Goal: Information Seeking & Learning: Learn about a topic

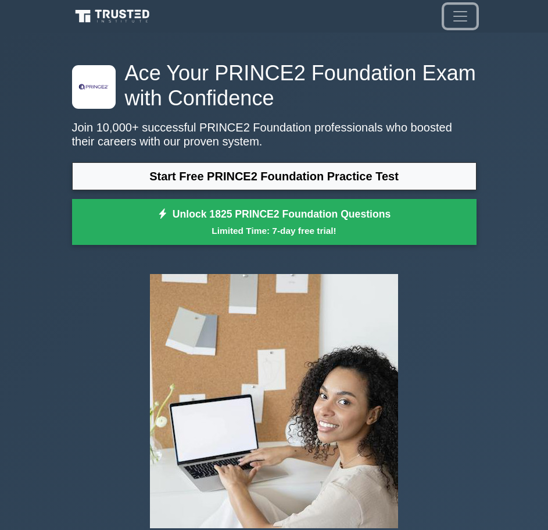
click at [456, 17] on span "Toggle navigation" at bounding box center [460, 16] width 17 height 17
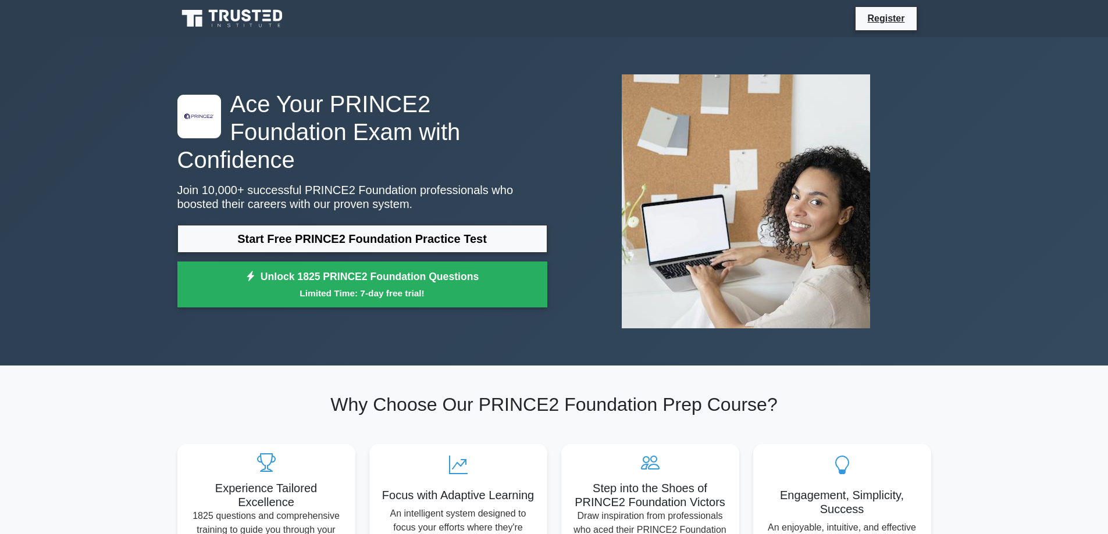
click at [286, 356] on div ".st0{fill-rule:evenodd;clip-rule:evenodd;fill:#000041;} .st1{fill-rule:evenodd;…" at bounding box center [554, 201] width 768 height 329
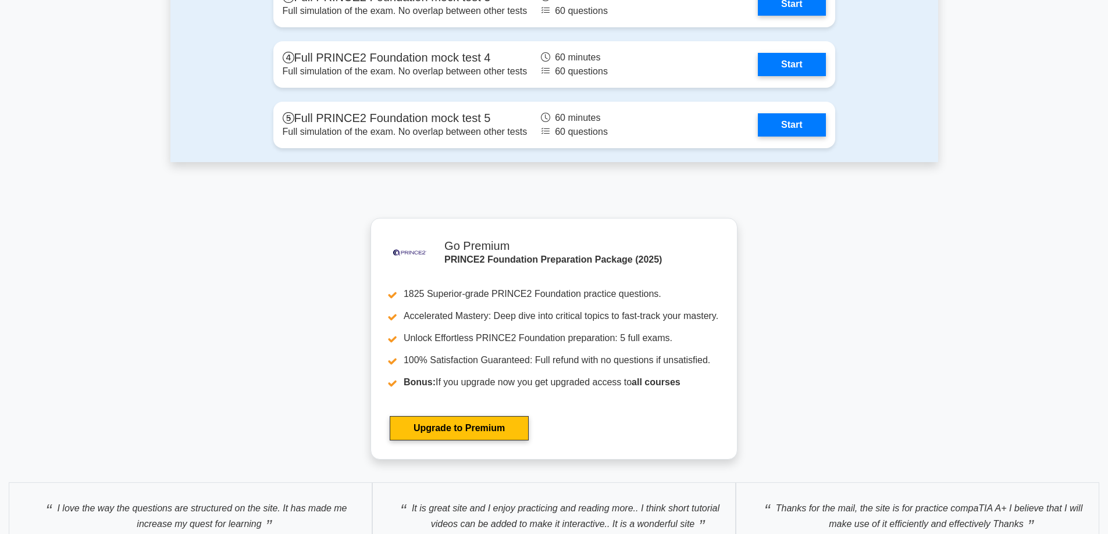
scroll to position [2136, 0]
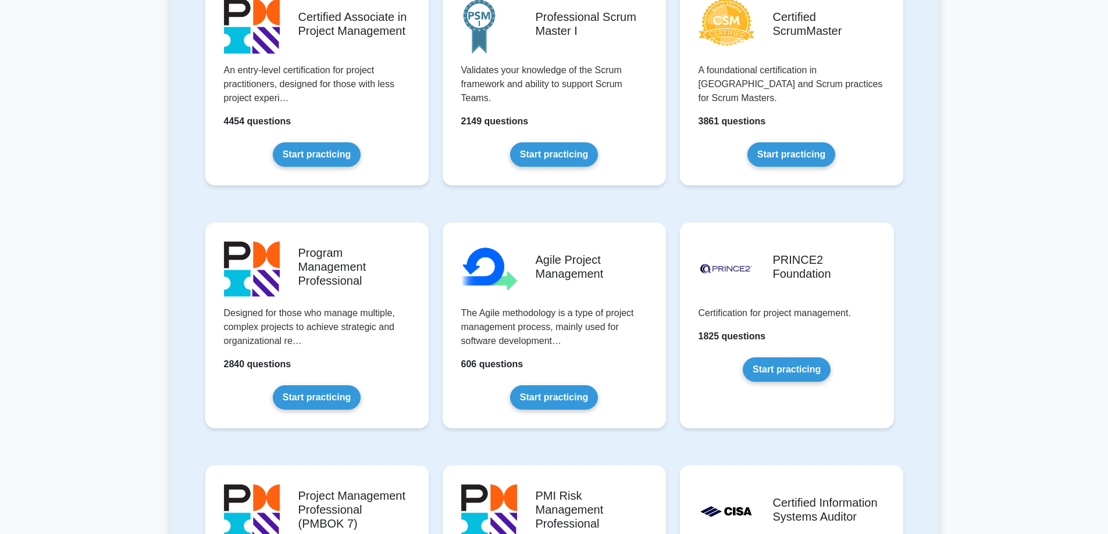
scroll to position [2229, 0]
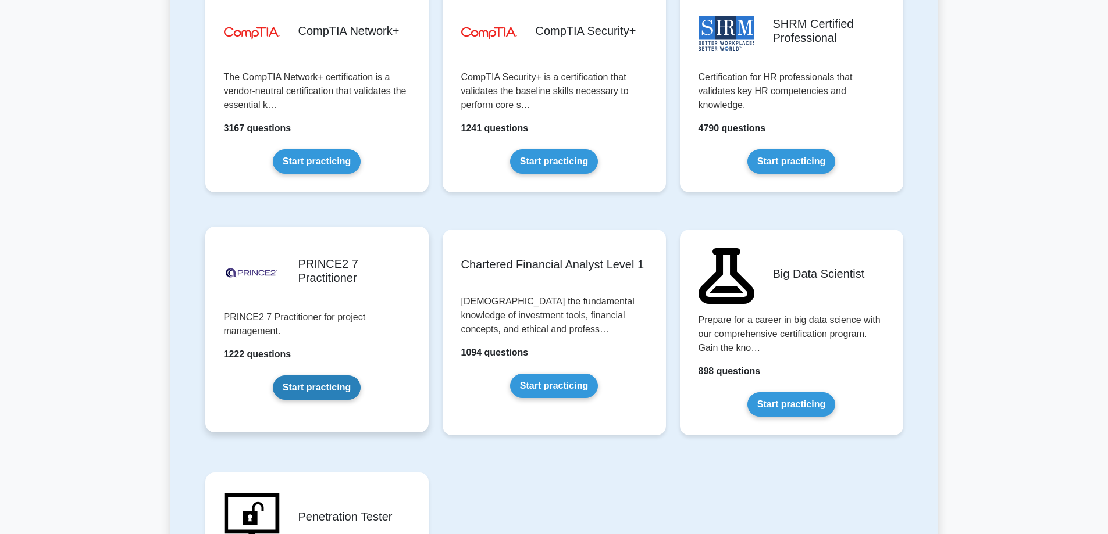
click at [341, 379] on link "Start practicing" at bounding box center [317, 388] width 88 height 24
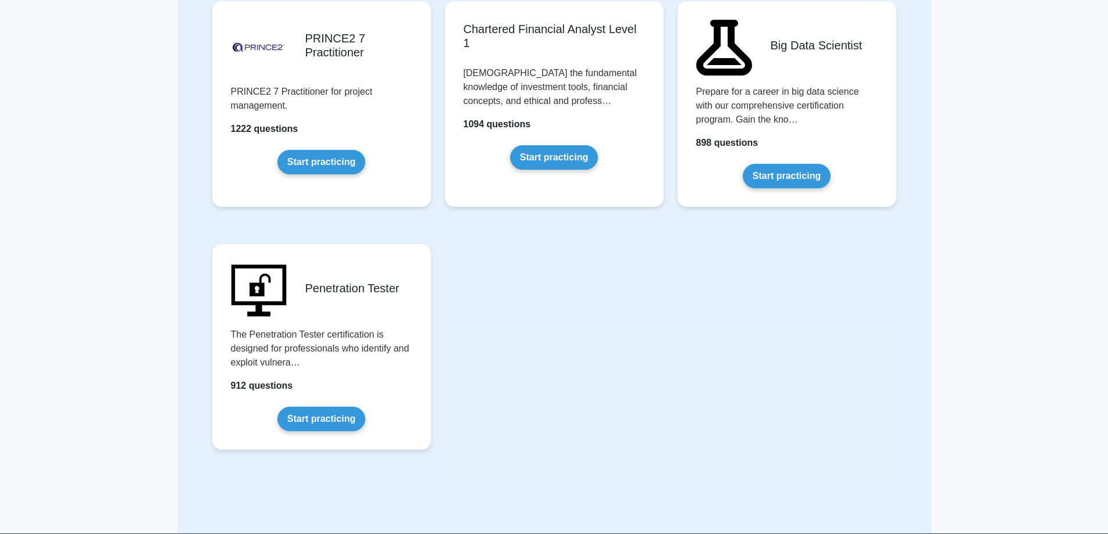
scroll to position [2442, 0]
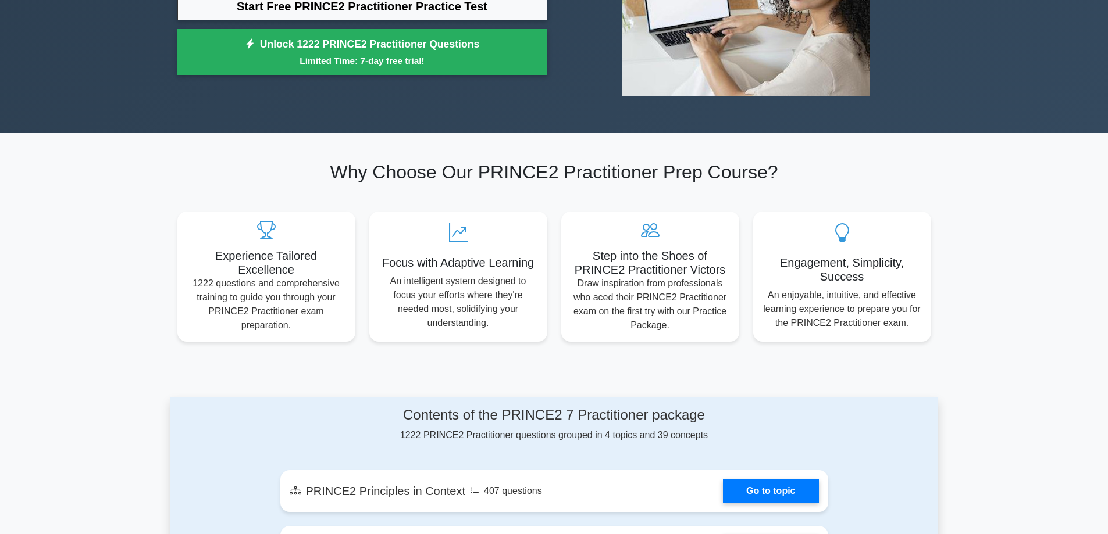
scroll to position [407, 0]
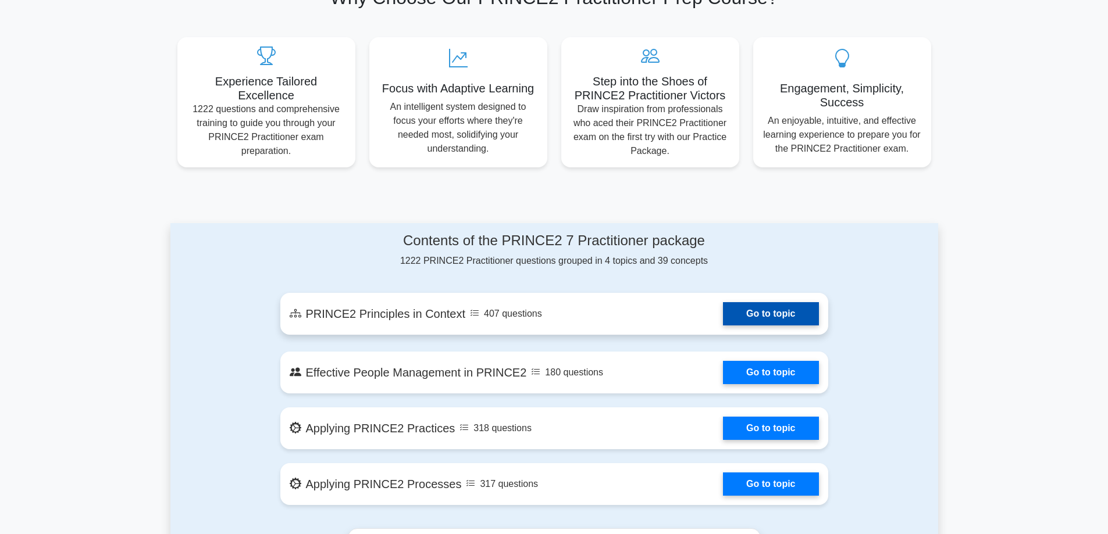
click at [723, 322] on link "Go to topic" at bounding box center [770, 313] width 95 height 23
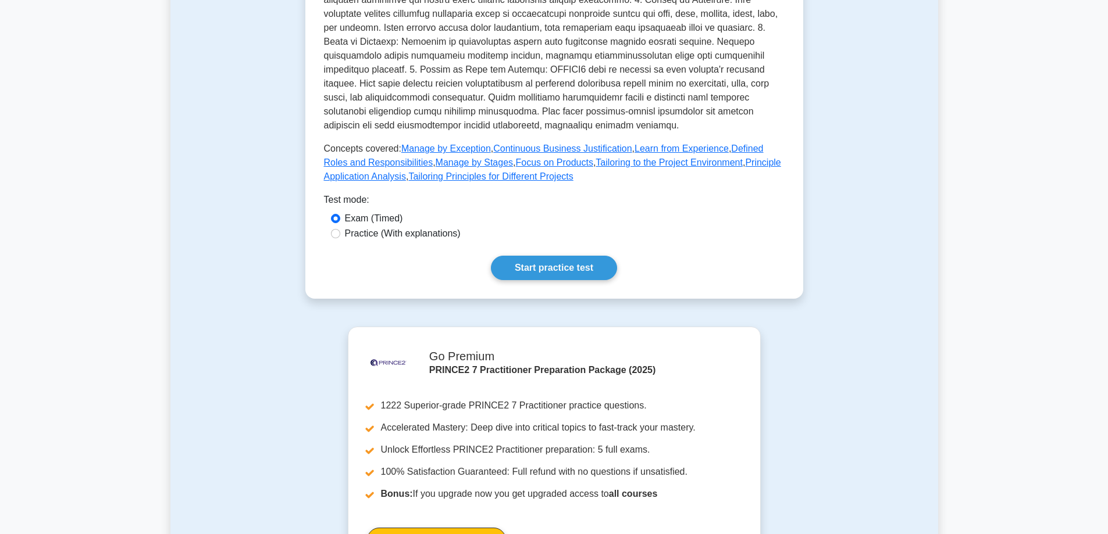
scroll to position [291, 0]
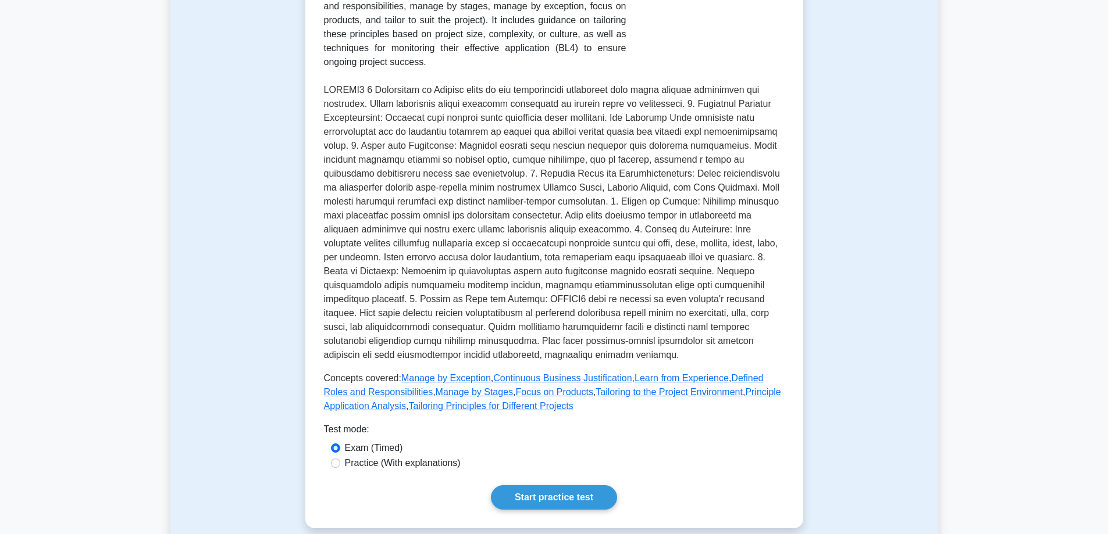
click at [427, 456] on label "Practice (With explanations)" at bounding box center [403, 463] width 116 height 14
click at [340, 459] on input "Practice (With explanations)" at bounding box center [335, 463] width 9 height 9
radio input "true"
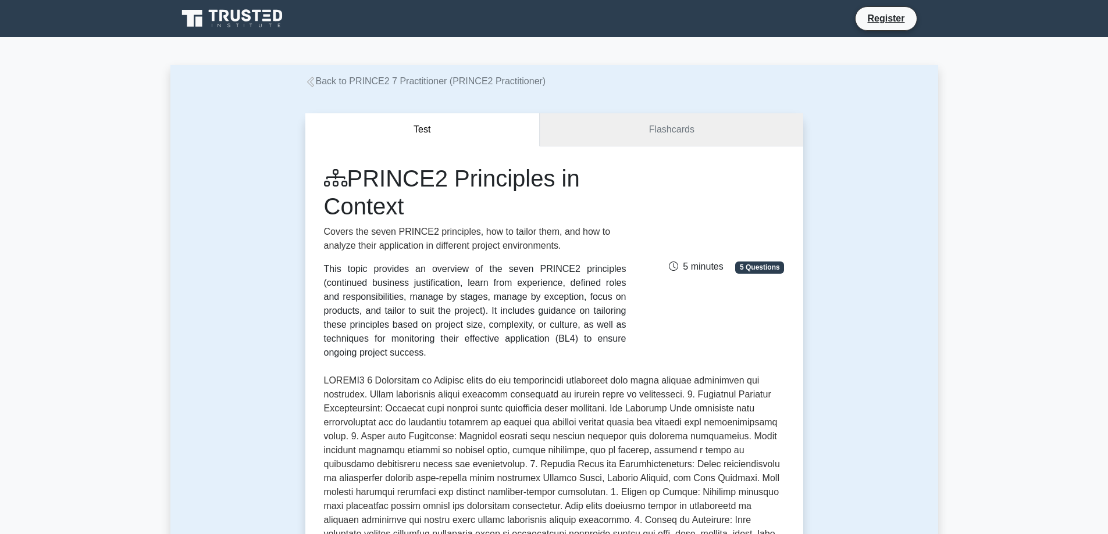
click at [616, 117] on link "Flashcards" at bounding box center [671, 129] width 263 height 33
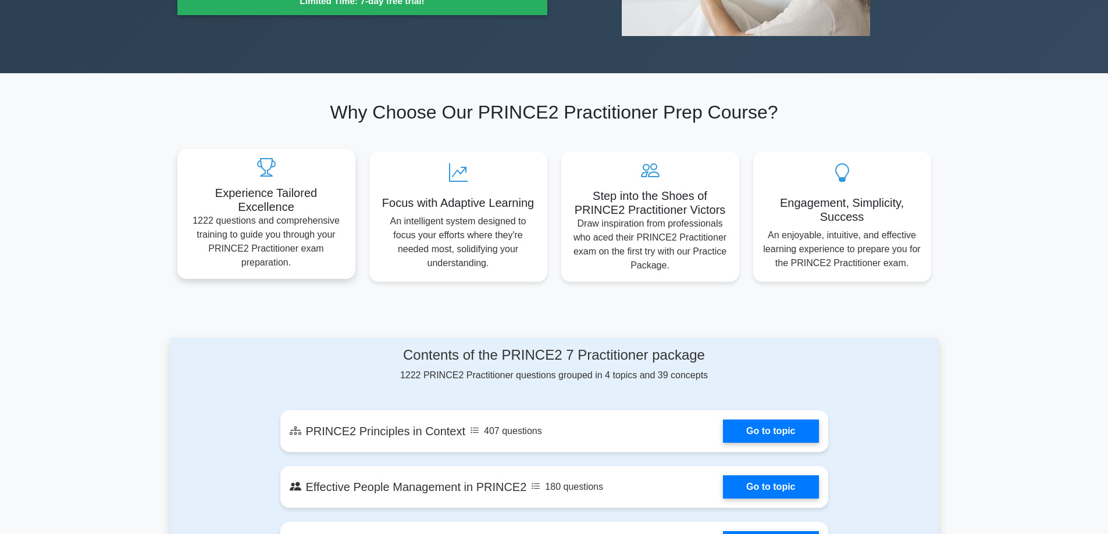
scroll to position [2, 0]
